Goal: Task Accomplishment & Management: Use online tool/utility

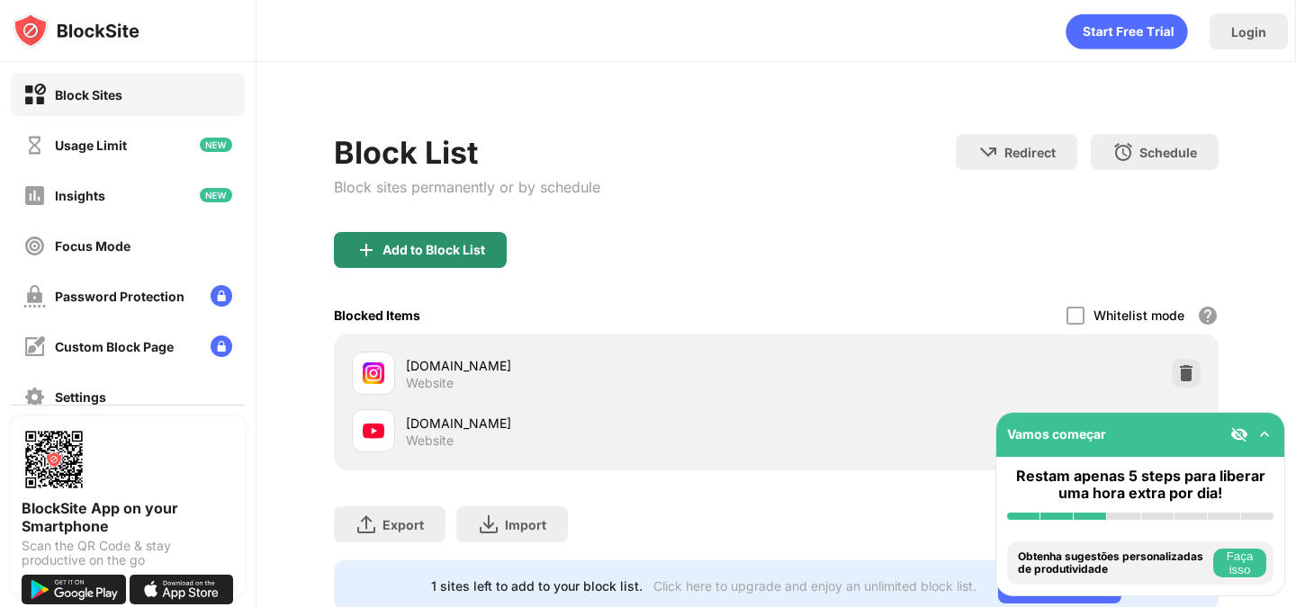
click at [421, 240] on div "Add to Block List" at bounding box center [420, 250] width 173 height 36
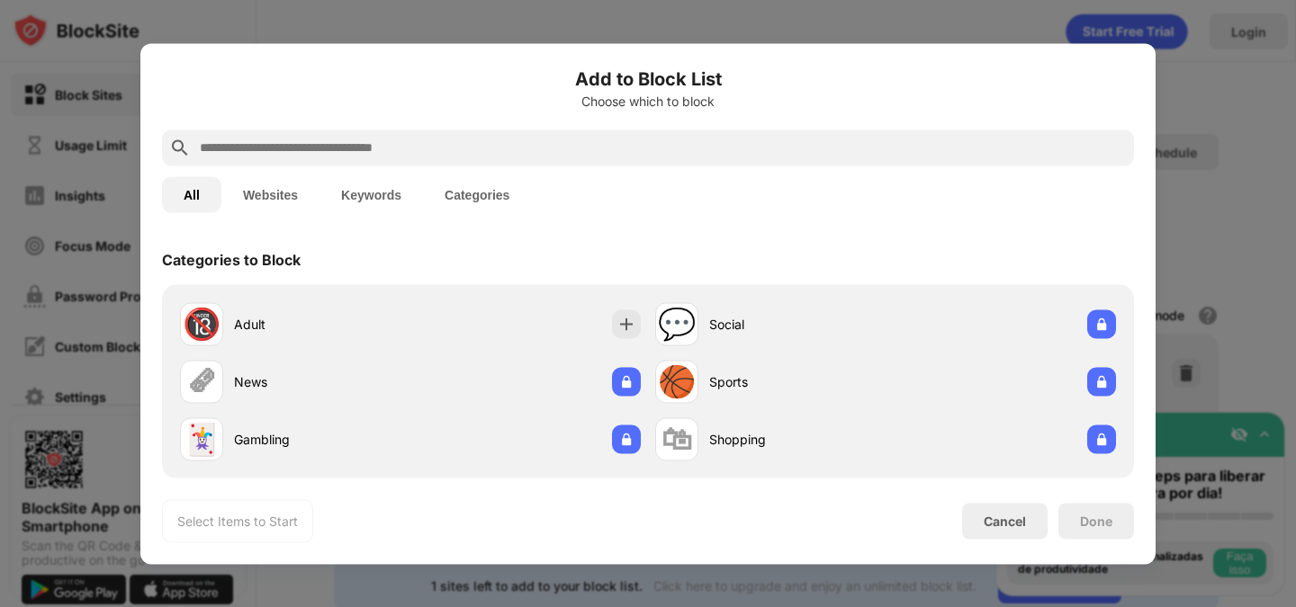
click at [445, 140] on input "text" at bounding box center [662, 148] width 929 height 22
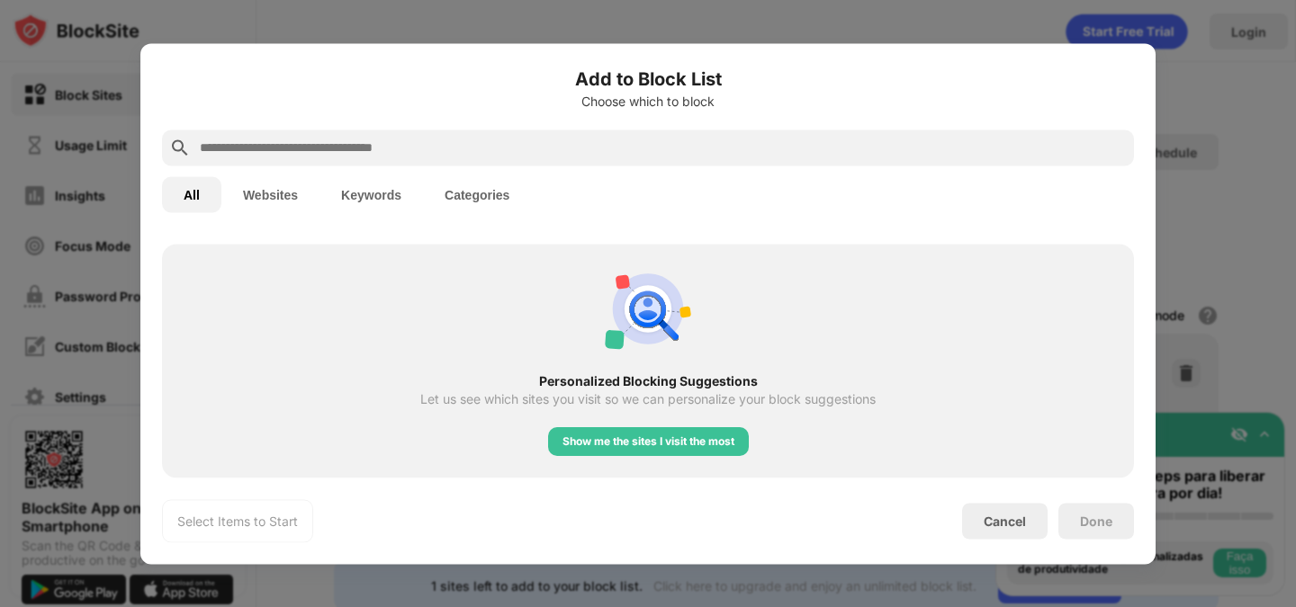
scroll to position [666, 0]
click at [693, 446] on div "Show me the sites I visit the most" at bounding box center [648, 443] width 172 height 18
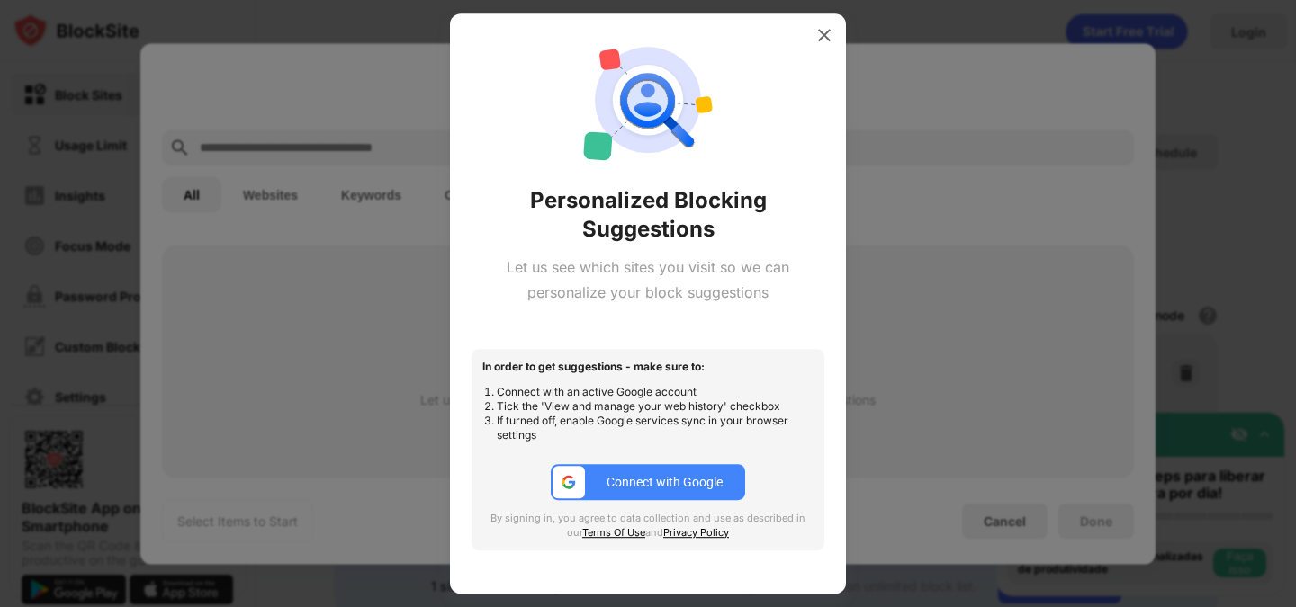
click at [661, 481] on div "Connect with Google" at bounding box center [665, 482] width 116 height 14
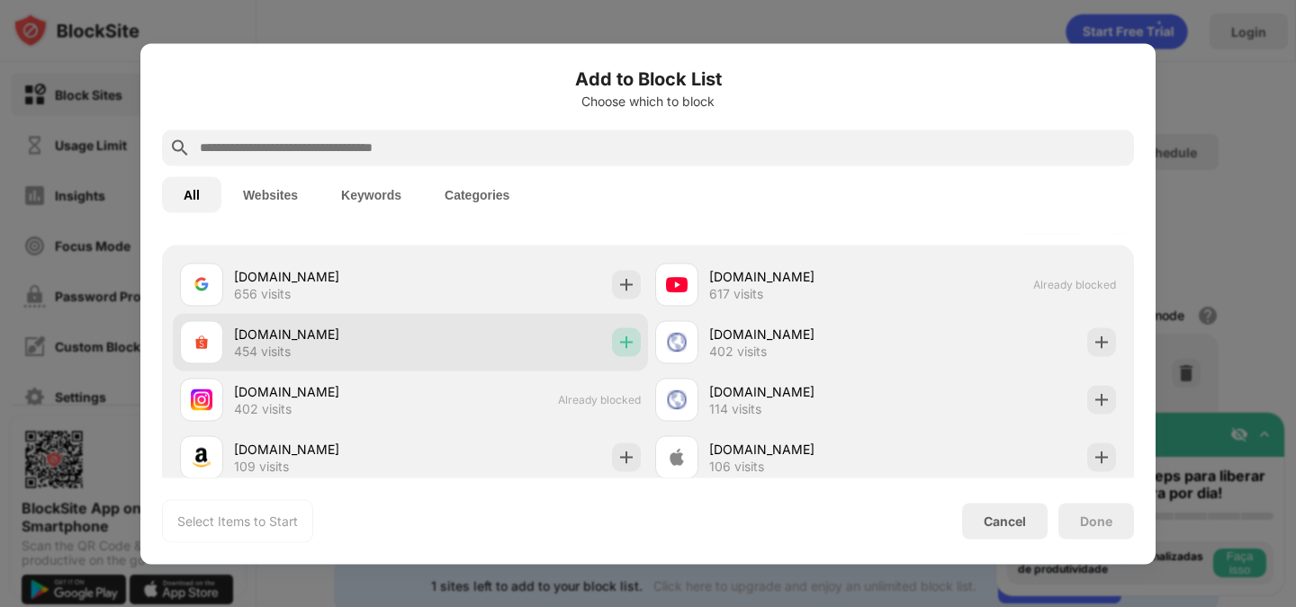
click at [620, 348] on img at bounding box center [626, 342] width 18 height 18
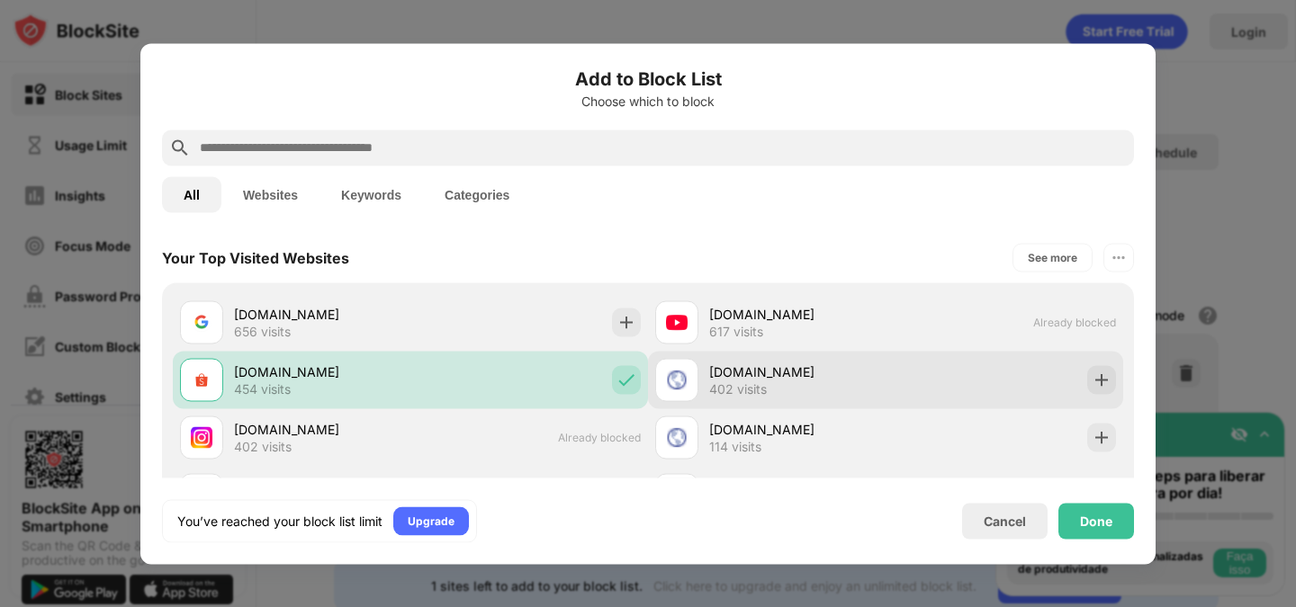
scroll to position [627, 0]
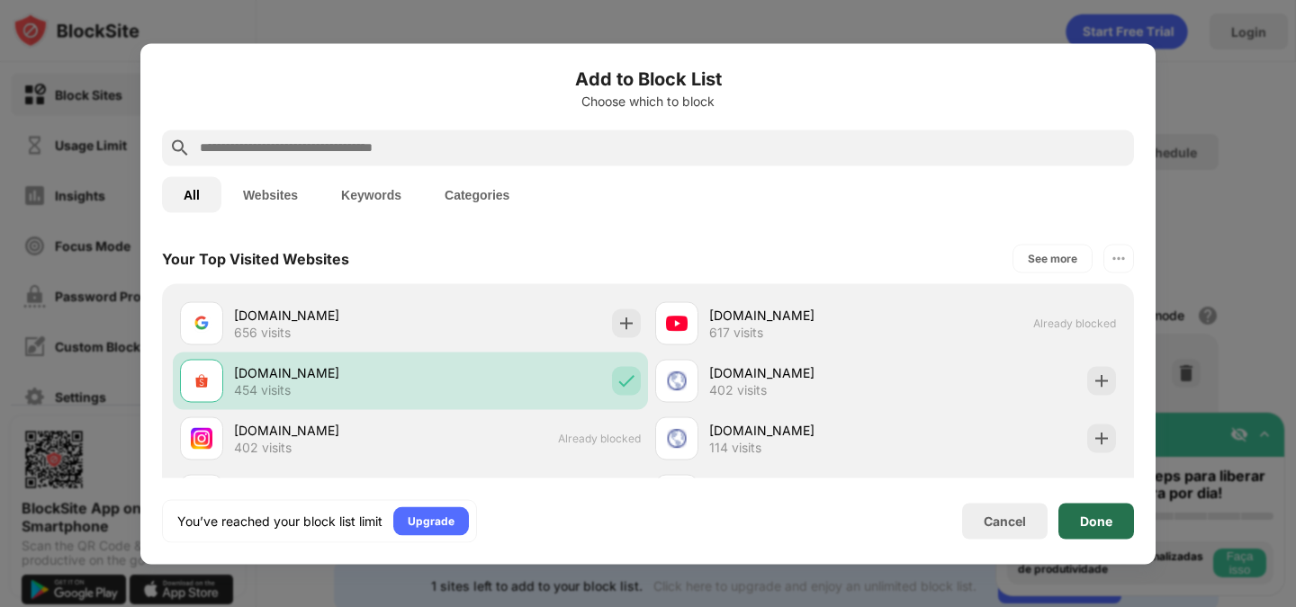
click at [1090, 517] on div "Done" at bounding box center [1096, 521] width 32 height 14
